Goal: Use online tool/utility: Utilize a website feature to perform a specific function

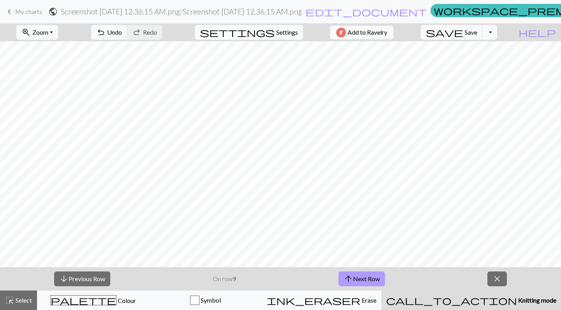
click at [363, 278] on button "arrow_upward Next Row" at bounding box center [362, 279] width 46 height 15
click at [97, 276] on button "arrow_downward Previous Row" at bounding box center [82, 279] width 56 height 15
click at [374, 283] on button "arrow_upward Next Row" at bounding box center [362, 279] width 46 height 15
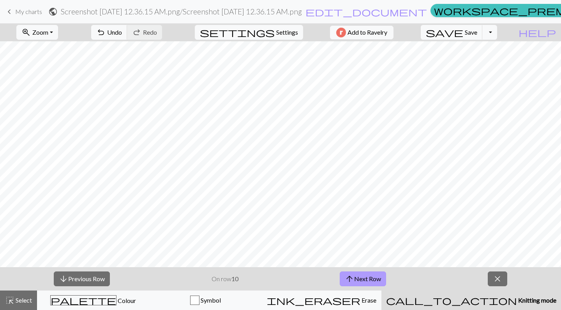
click at [364, 276] on button "arrow_upward Next Row" at bounding box center [363, 279] width 46 height 15
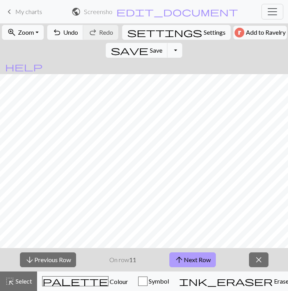
click at [185, 259] on button "arrow_upward Next Row" at bounding box center [192, 259] width 46 height 15
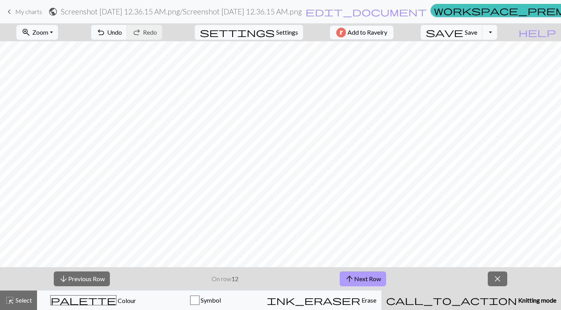
click at [361, 280] on button "arrow_upward Next Row" at bounding box center [363, 279] width 46 height 15
click at [357, 283] on button "arrow_upward Next Row" at bounding box center [363, 279] width 46 height 15
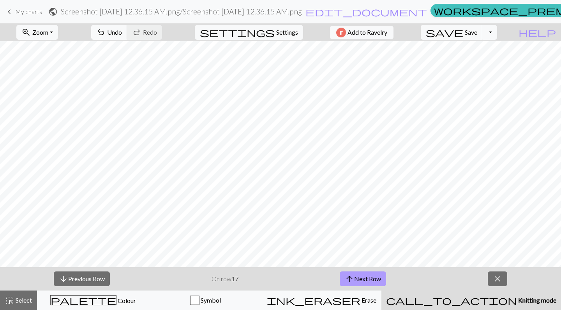
click at [357, 283] on button "arrow_upward Next Row" at bounding box center [363, 279] width 46 height 15
click at [493, 273] on button "close" at bounding box center [497, 279] width 19 height 15
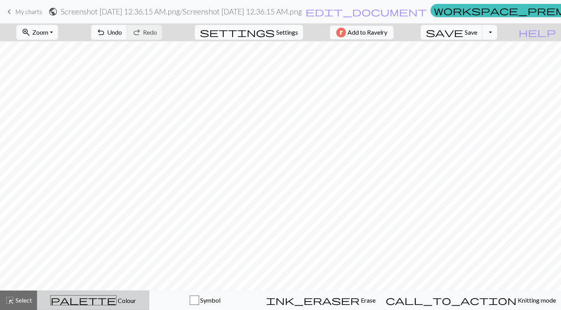
click at [144, 298] on div "palette Colour Colour" at bounding box center [93, 300] width 102 height 10
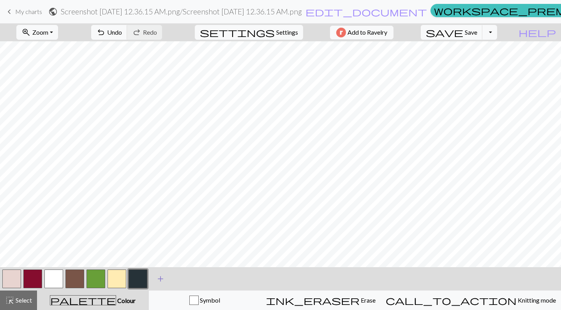
click at [160, 279] on span "add" at bounding box center [160, 279] width 9 height 11
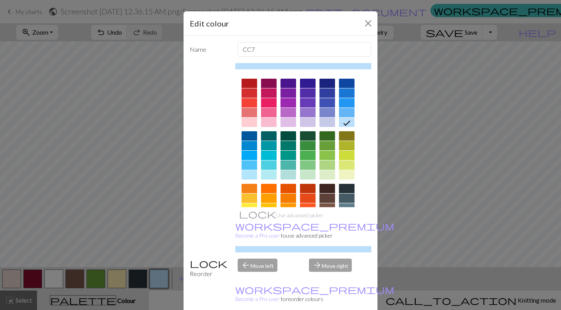
click at [289, 111] on div at bounding box center [289, 112] width 16 height 9
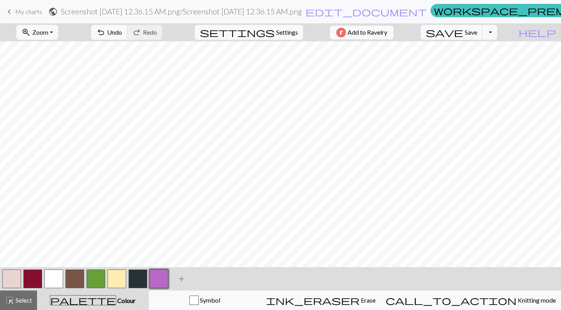
click at [179, 276] on span "add" at bounding box center [181, 279] width 9 height 11
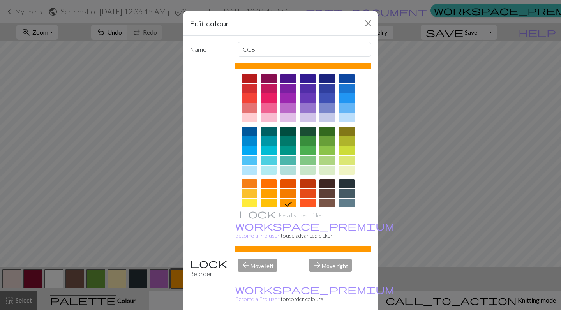
scroll to position [4, 0]
click at [327, 87] on div at bounding box center [328, 88] width 16 height 9
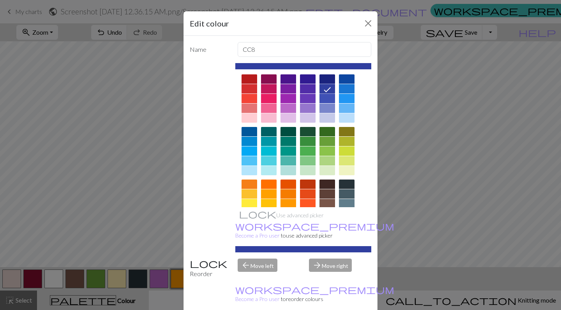
click at [325, 79] on div at bounding box center [328, 78] width 16 height 9
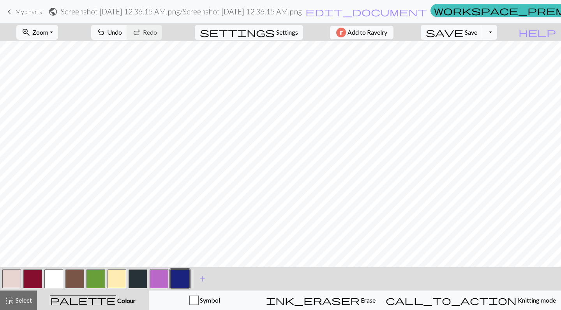
click at [114, 278] on button "button" at bounding box center [117, 279] width 19 height 19
click at [159, 276] on button "button" at bounding box center [159, 279] width 19 height 19
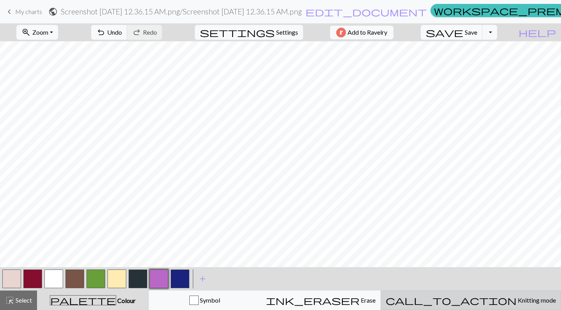
click at [476, 298] on span "call_to_action" at bounding box center [451, 300] width 131 height 11
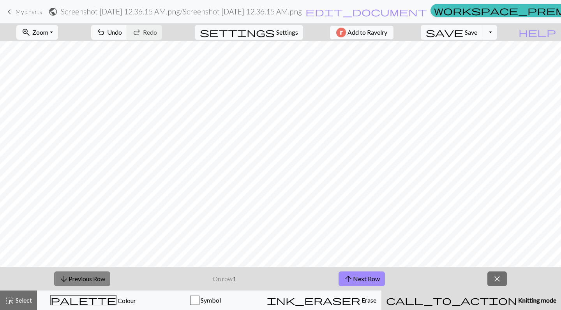
click at [100, 277] on button "arrow_downward Previous Row" at bounding box center [82, 279] width 56 height 15
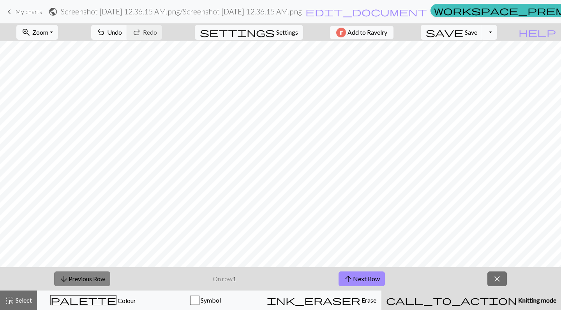
click at [100, 277] on button "arrow_downward Previous Row" at bounding box center [82, 279] width 56 height 15
click at [377, 274] on button "arrow_upward Next Row" at bounding box center [362, 279] width 46 height 15
click at [101, 279] on button "arrow_downward Previous Row" at bounding box center [82, 279] width 56 height 15
